Goal: Contribute content: Add original content to the website for others to see

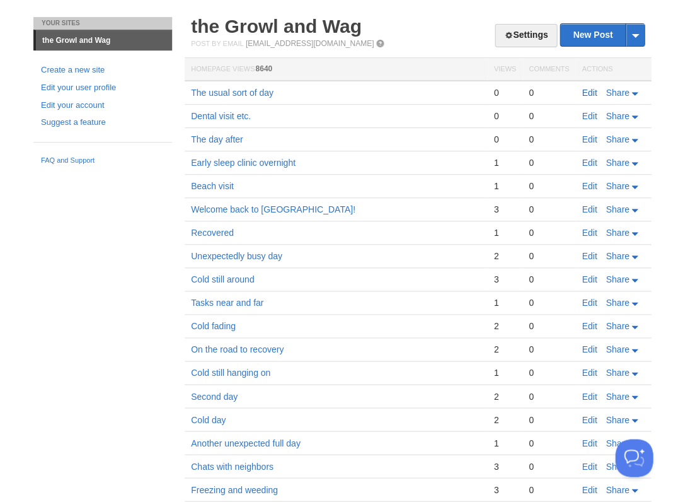
click at [582, 91] on link "Edit" at bounding box center [589, 93] width 15 height 10
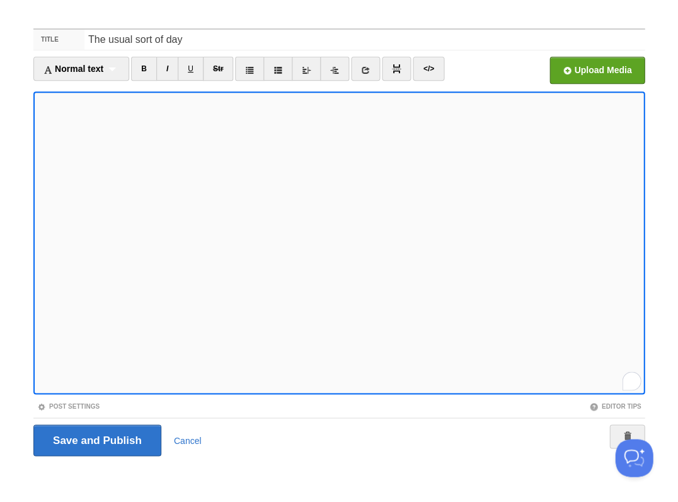
scroll to position [353, 0]
click at [96, 439] on input "Save and Publish" at bounding box center [97, 440] width 128 height 32
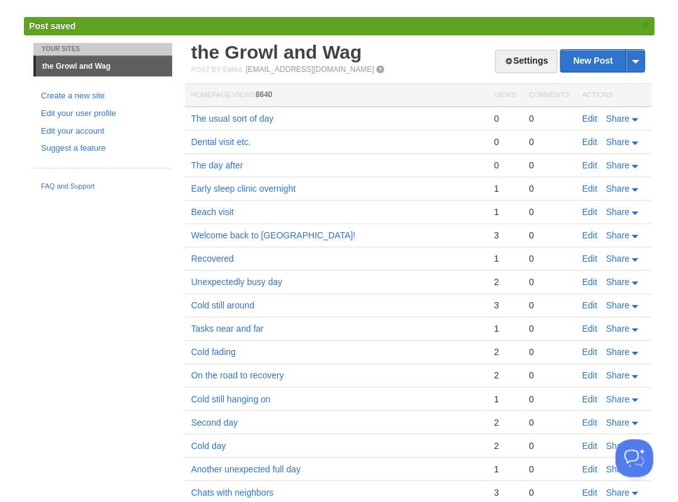
click at [585, 118] on link "Edit" at bounding box center [589, 118] width 15 height 10
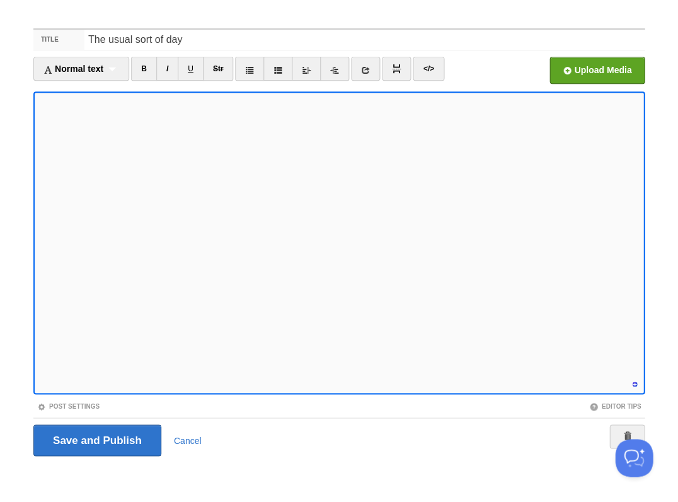
scroll to position [389, 0]
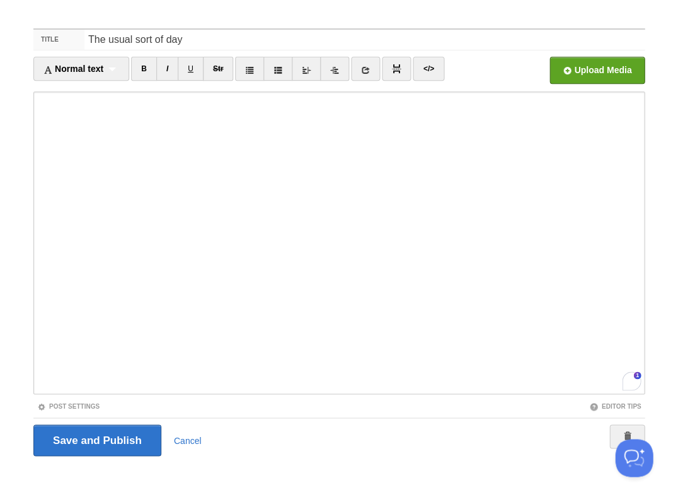
scroll to position [389, 0]
click at [96, 439] on input "Save and Publish" at bounding box center [97, 440] width 128 height 32
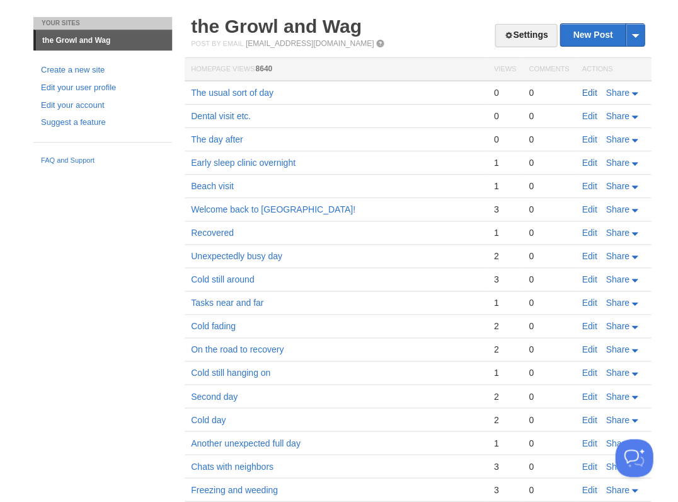
click at [588, 90] on link "Edit" at bounding box center [589, 93] width 15 height 10
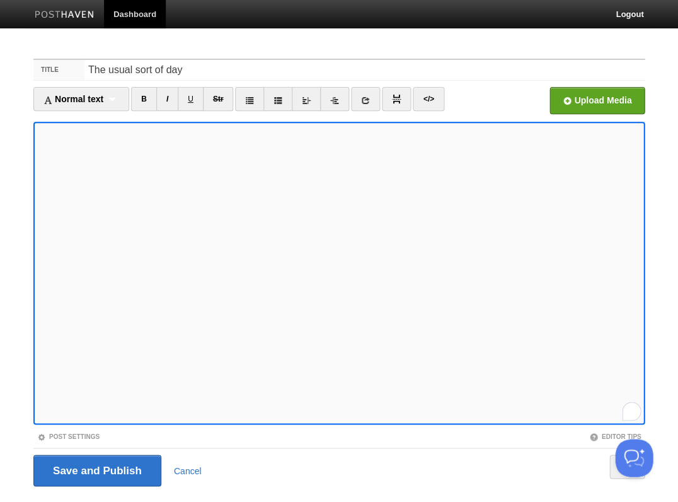
scroll to position [30, 0]
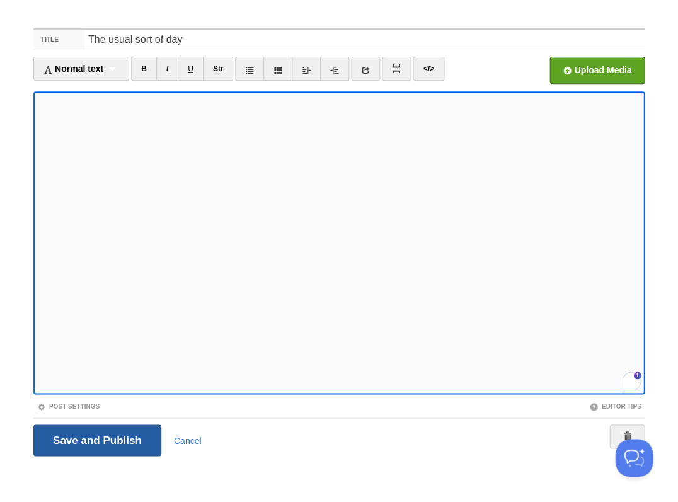
click at [96, 439] on input "Save and Publish" at bounding box center [97, 440] width 128 height 32
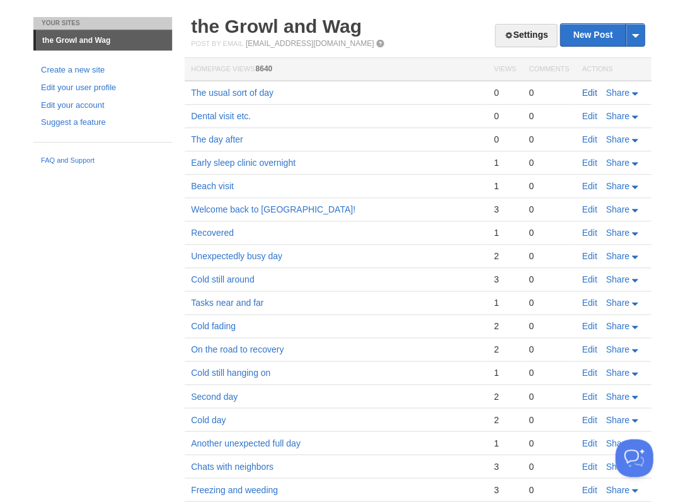
click at [590, 89] on link "Edit" at bounding box center [589, 93] width 15 height 10
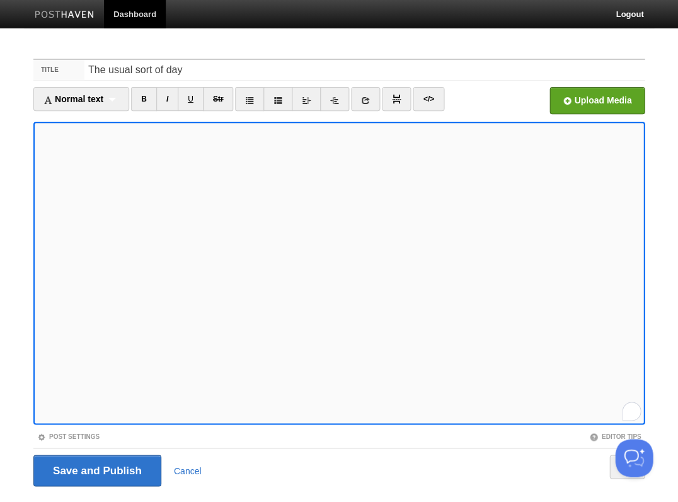
scroll to position [30, 0]
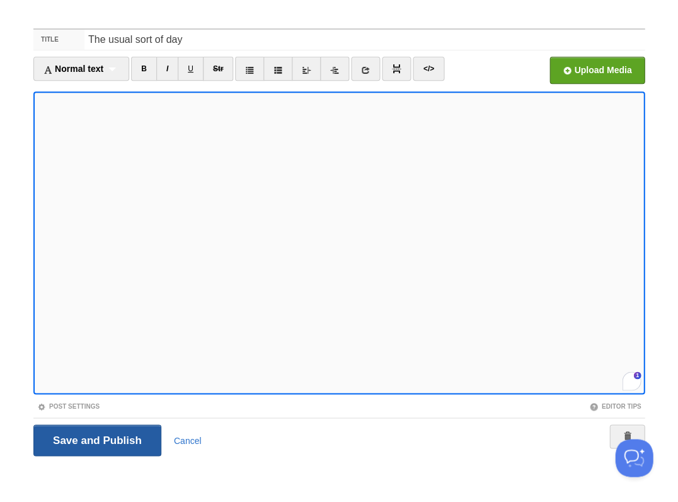
click at [96, 439] on input "Save and Publish" at bounding box center [97, 440] width 128 height 32
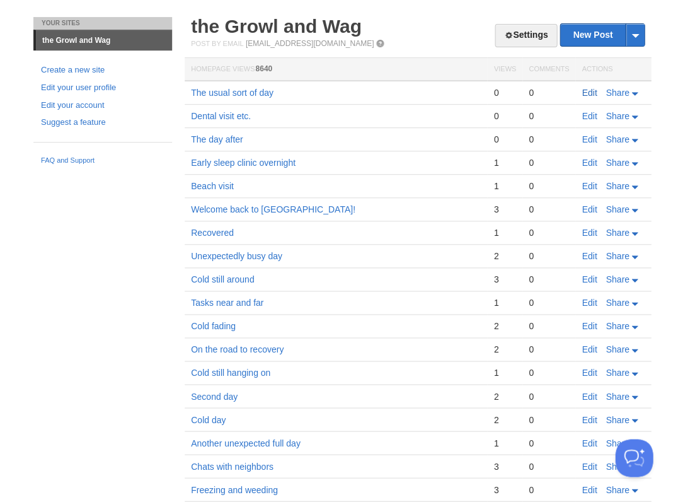
click at [589, 88] on link "Edit" at bounding box center [589, 93] width 15 height 10
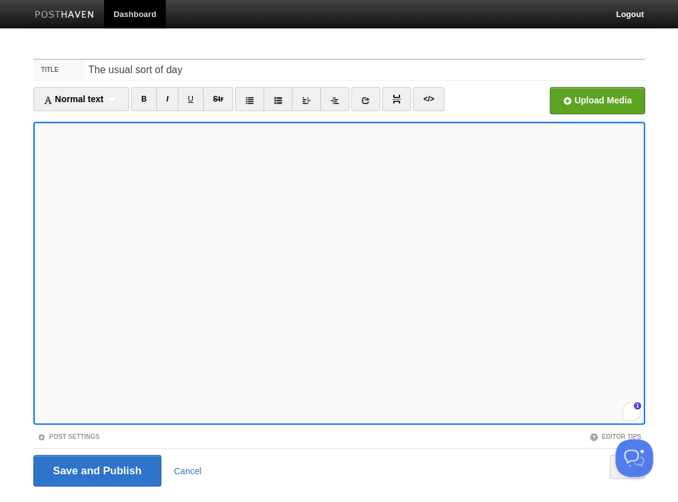
scroll to position [30, 0]
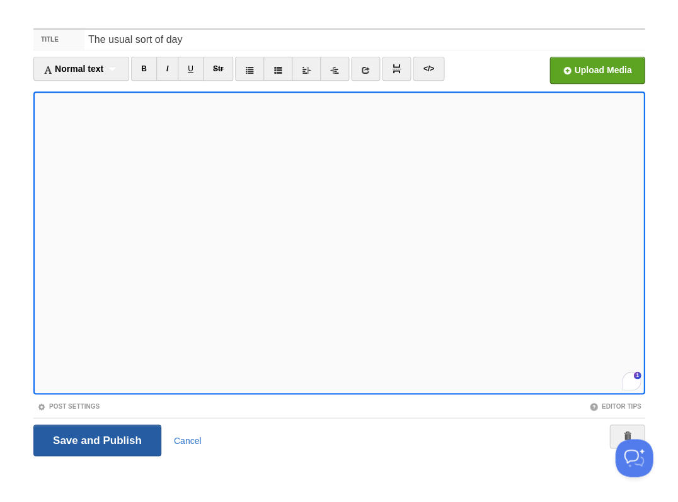
click at [96, 439] on input "Save and Publish" at bounding box center [97, 440] width 128 height 32
